Goal: Transaction & Acquisition: Purchase product/service

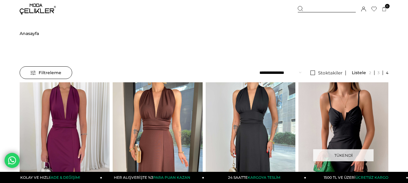
click at [36, 11] on img at bounding box center [38, 9] width 36 height 11
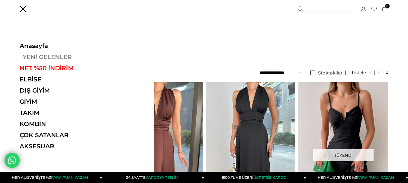
click at [34, 60] on link "YENİ GELENLER" at bounding box center [61, 57] width 83 height 7
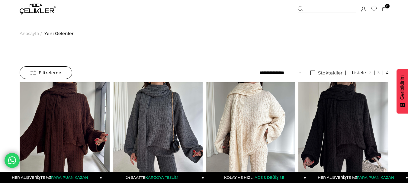
click at [309, 10] on div at bounding box center [327, 9] width 58 height 6
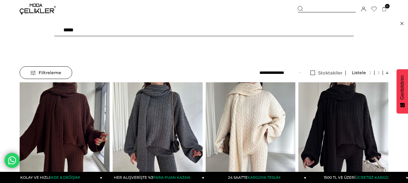
click at [319, 8] on div at bounding box center [327, 9] width 58 height 6
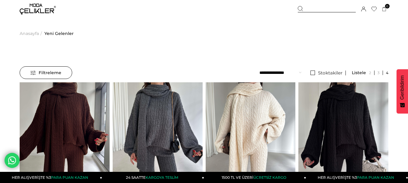
click at [110, 25] on ul "Anasayfa > Yeni Gelenler" at bounding box center [204, 33] width 369 height 31
click at [321, 7] on div at bounding box center [327, 9] width 58 height 6
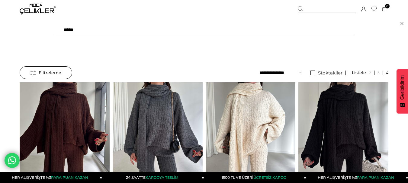
click at [99, 29] on input "text" at bounding box center [204, 30] width 300 height 12
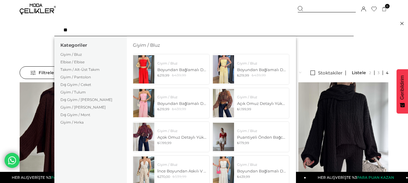
type input "*"
